Goal: Transaction & Acquisition: Register for event/course

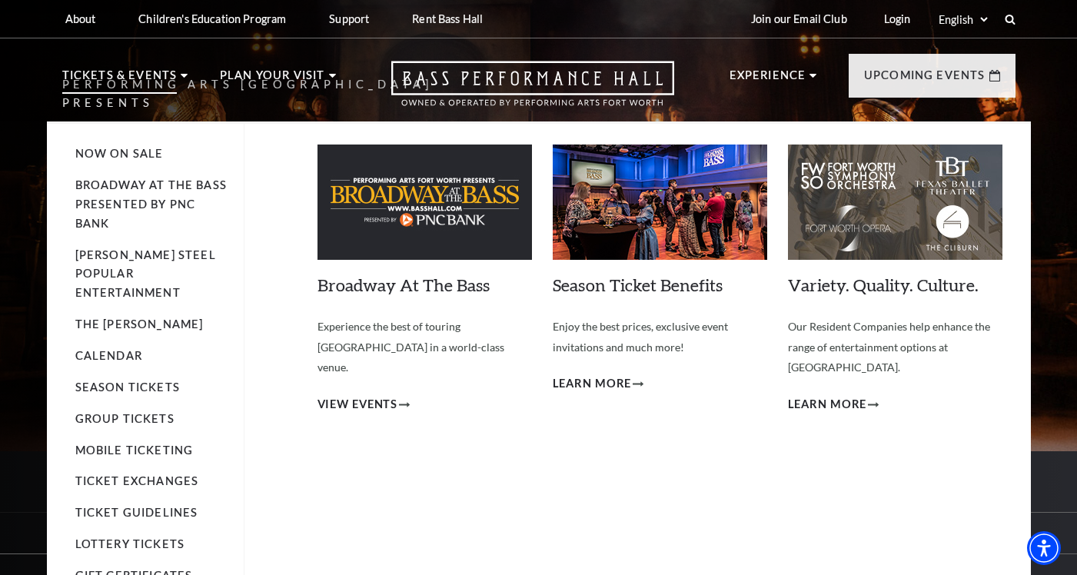
click at [362, 229] on img at bounding box center [424, 201] width 214 height 115
click at [393, 285] on link "Broadway At The Bass" at bounding box center [403, 284] width 172 height 21
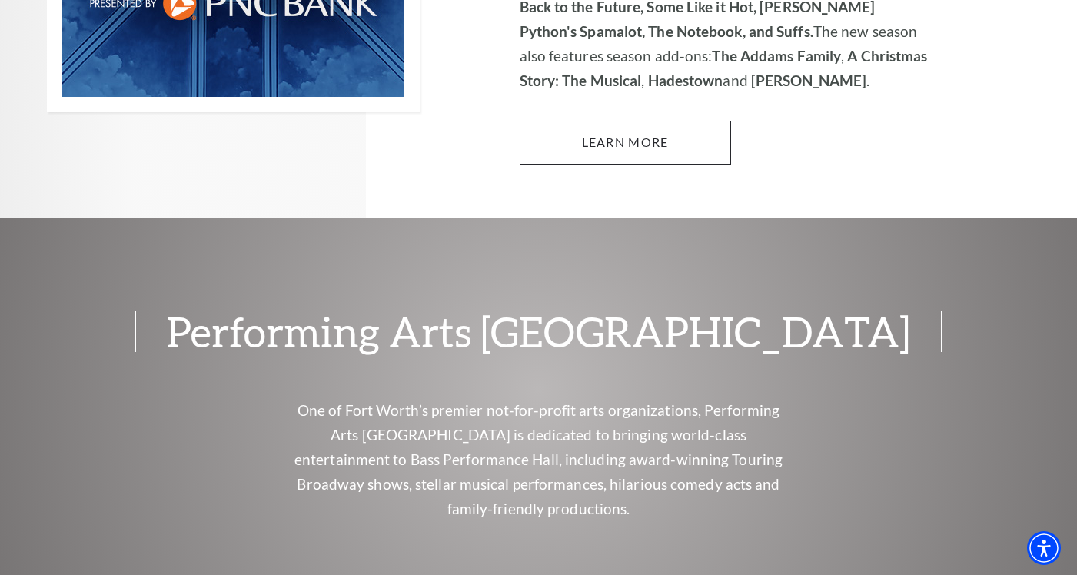
scroll to position [1317, 0]
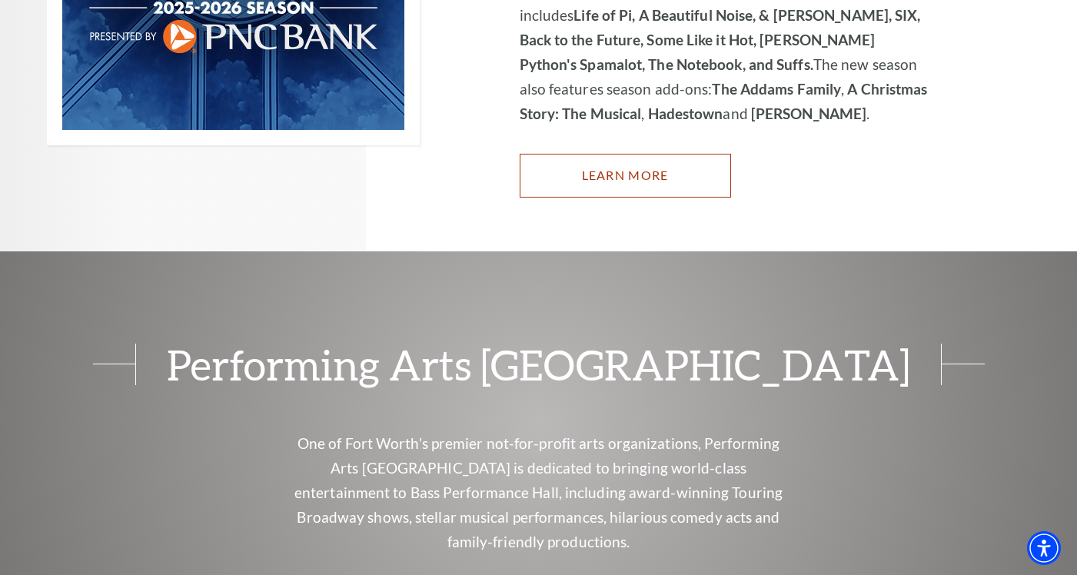
click at [609, 167] on link "Learn More" at bounding box center [625, 175] width 211 height 43
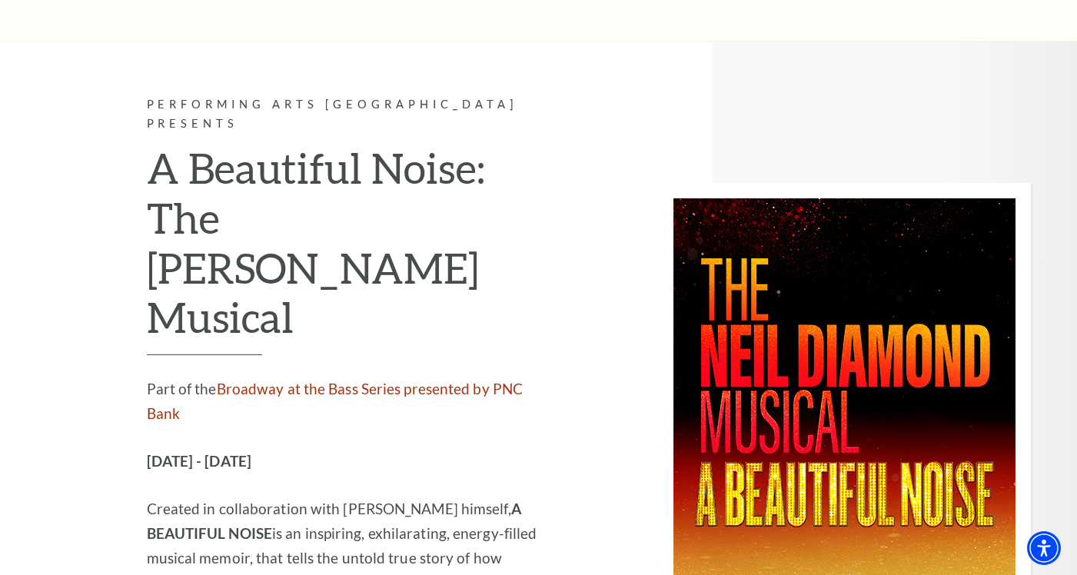
scroll to position [3651, 0]
